Goal: Navigation & Orientation: Find specific page/section

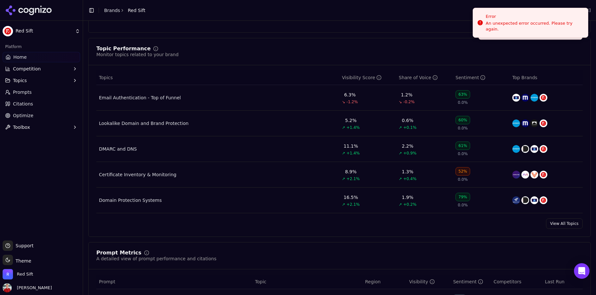
scroll to position [334, 0]
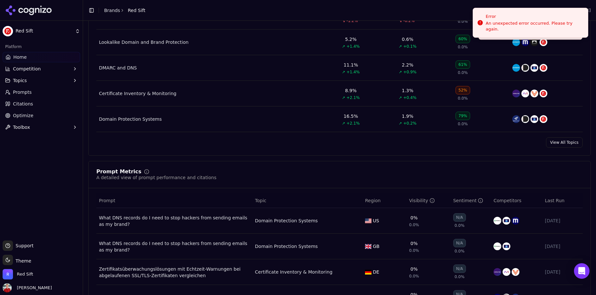
click at [544, 143] on div "View All Topics" at bounding box center [340, 142] width 502 height 10
click at [553, 146] on link "View All Topics" at bounding box center [564, 142] width 37 height 10
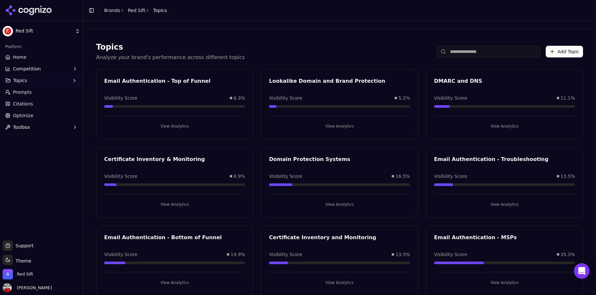
click at [341, 204] on button "View Analytics" at bounding box center [339, 204] width 141 height 10
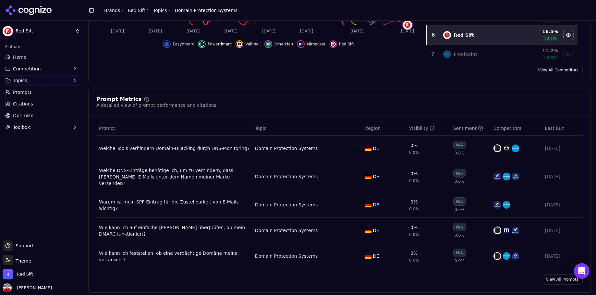
scroll to position [260, 0]
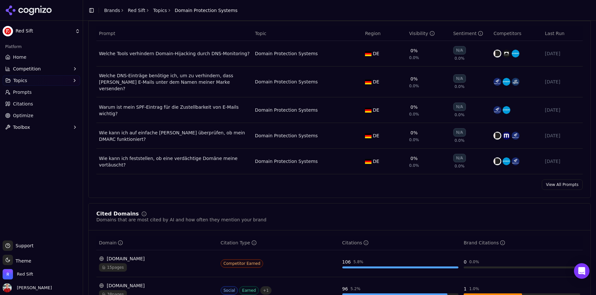
click at [553, 182] on link "View All Prompts" at bounding box center [561, 184] width 41 height 10
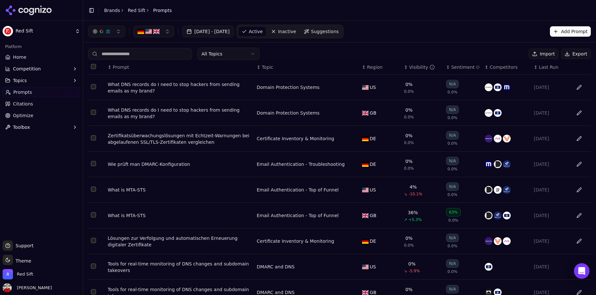
click at [235, 55] on html "Red Sift Platform Home Competition Topics Prompts Citations Optimize Toolbox Su…" at bounding box center [298, 147] width 596 height 295
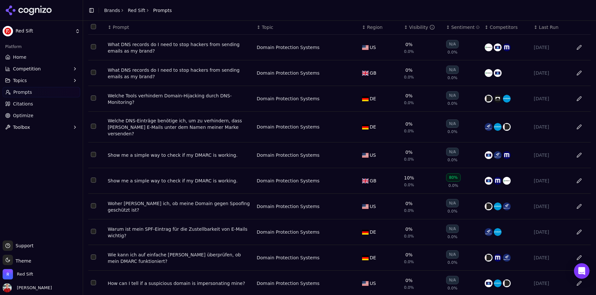
scroll to position [60, 0]
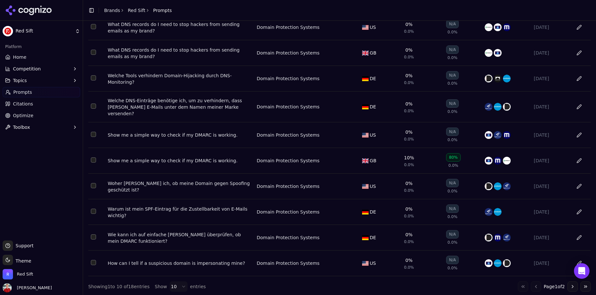
click at [572, 285] on button "Go to next page" at bounding box center [572, 286] width 10 height 10
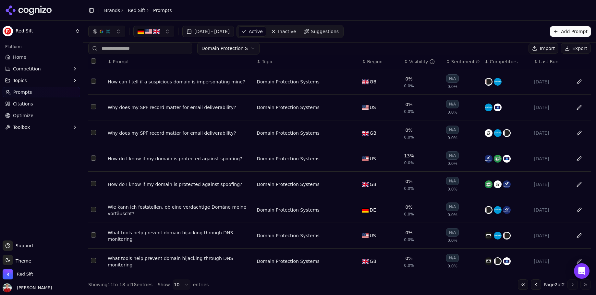
scroll to position [8, 0]
click at [212, 47] on html "Red Sift Platform Home Competition Topics Prompts Citations Optimize Toolbox Su…" at bounding box center [298, 147] width 596 height 295
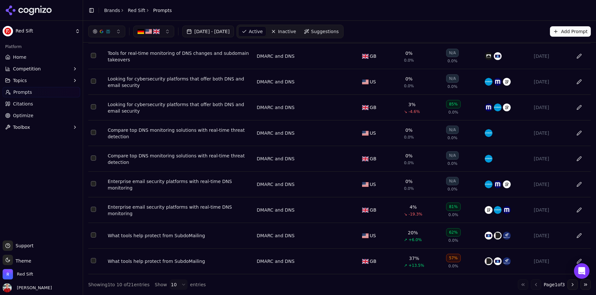
scroll to position [0, 0]
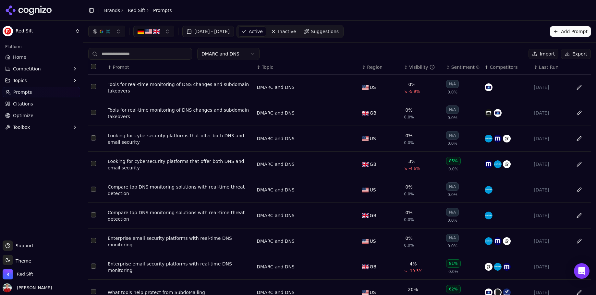
click at [234, 52] on html "Red Sift Platform Home Competition Topics Prompts Citations Optimize Toolbox Su…" at bounding box center [298, 147] width 596 height 295
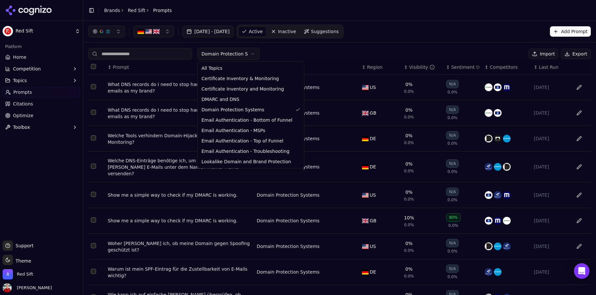
click at [244, 54] on html "Red Sift Platform Home Competition Topics Prompts Citations Optimize Toolbox Su…" at bounding box center [298, 147] width 596 height 295
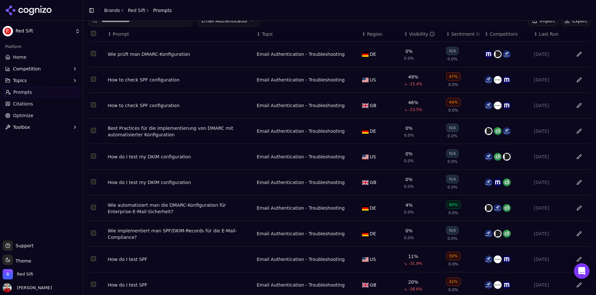
scroll to position [60, 0]
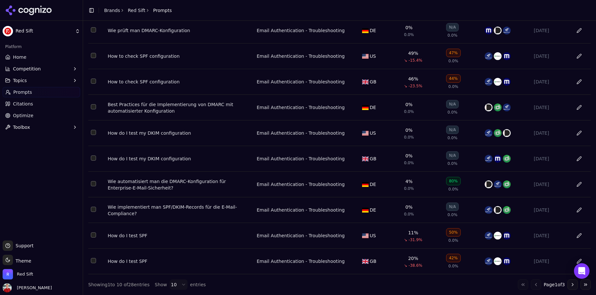
click at [573, 287] on button "Go to next page" at bounding box center [572, 284] width 10 height 10
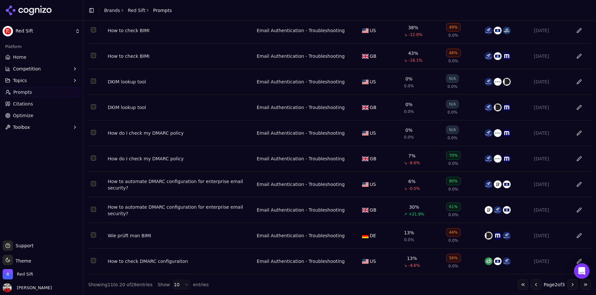
click at [572, 286] on button "Go to next page" at bounding box center [572, 284] width 10 height 10
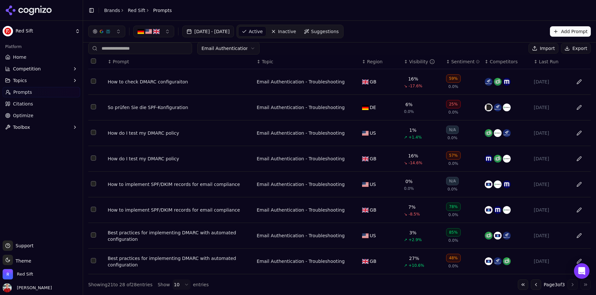
scroll to position [8, 0]
click at [230, 49] on html "Red Sift Platform Home Competition Topics Prompts Citations Optimize Toolbox Su…" at bounding box center [298, 147] width 596 height 295
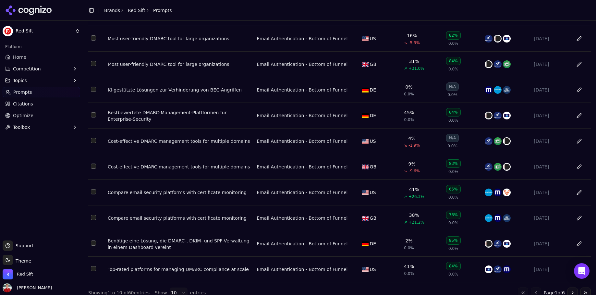
scroll to position [60, 0]
